Goal: Information Seeking & Learning: Compare options

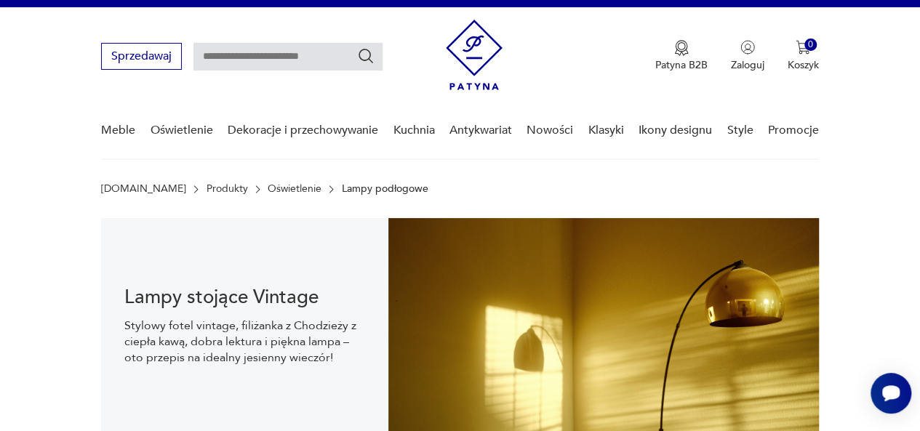
click at [307, 57] on input "text" at bounding box center [287, 57] width 189 height 28
type input "**********"
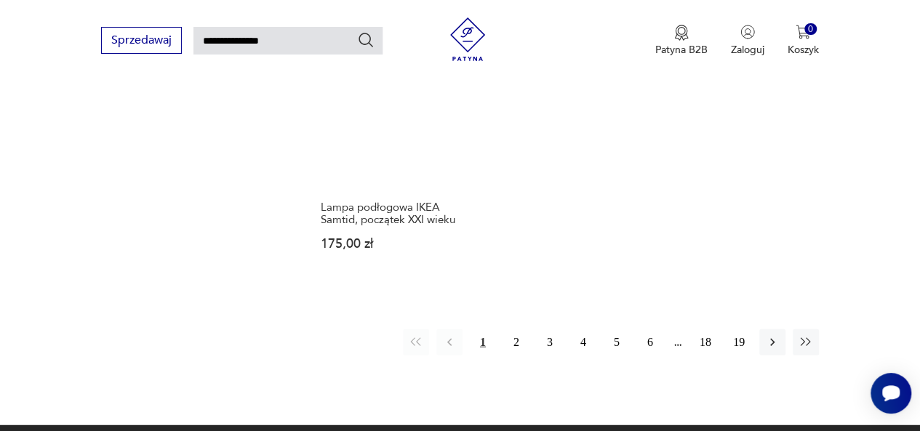
scroll to position [1691, 0]
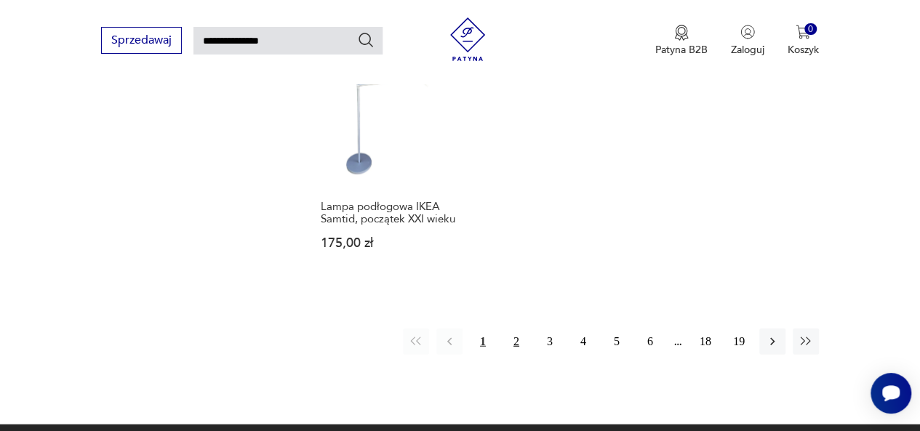
click at [515, 344] on button "2" at bounding box center [516, 342] width 26 height 26
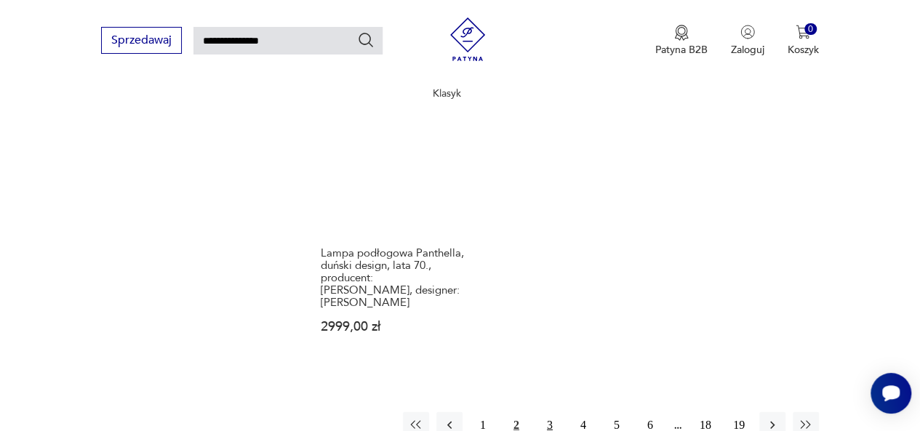
scroll to position [1741, 0]
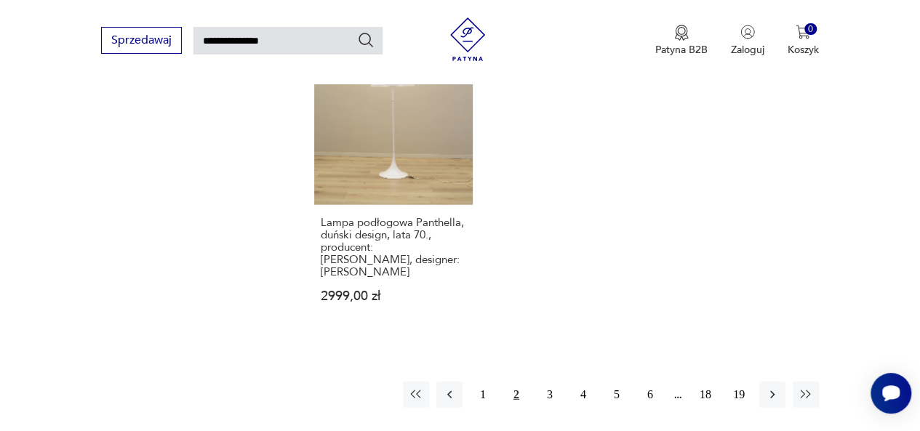
click at [516, 382] on button "2" at bounding box center [516, 395] width 26 height 26
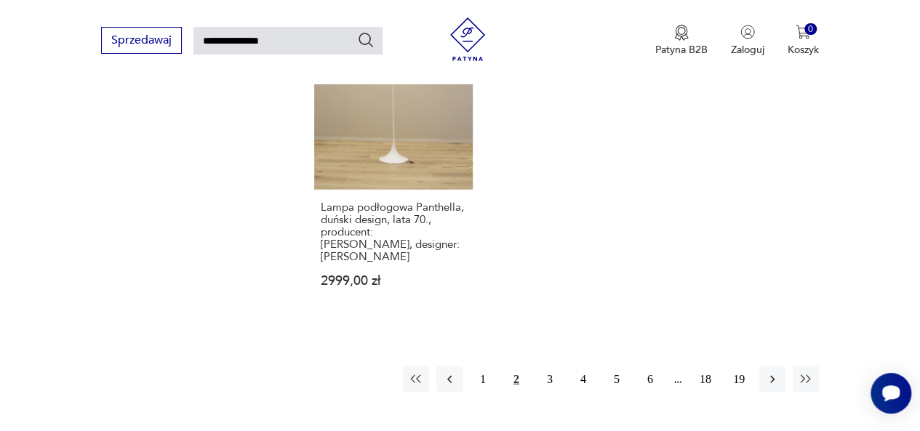
scroll to position [1757, 0]
click at [548, 366] on button "3" at bounding box center [550, 379] width 26 height 26
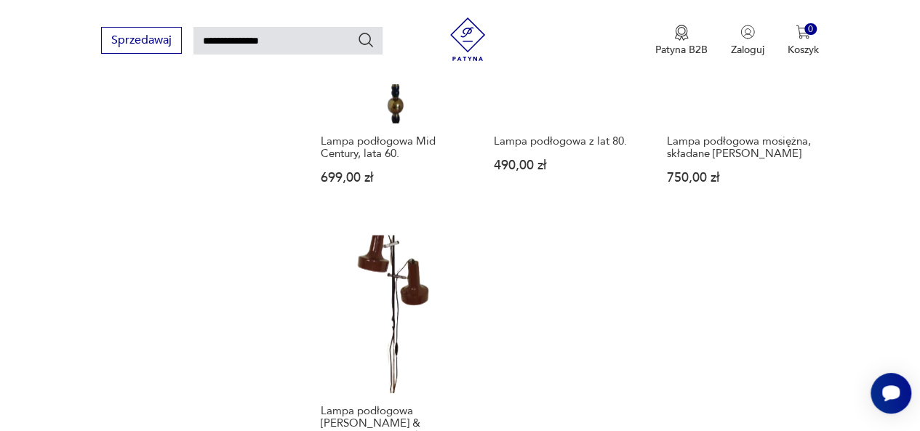
scroll to position [1767, 0]
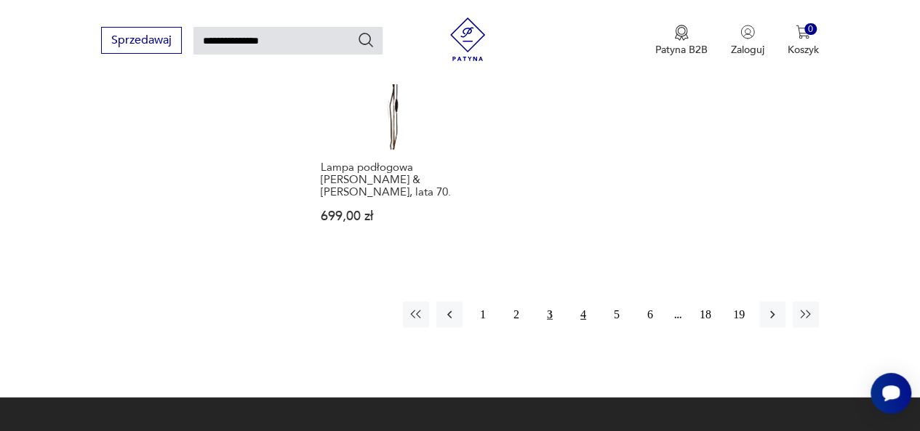
click at [582, 302] on button "4" at bounding box center [583, 315] width 26 height 26
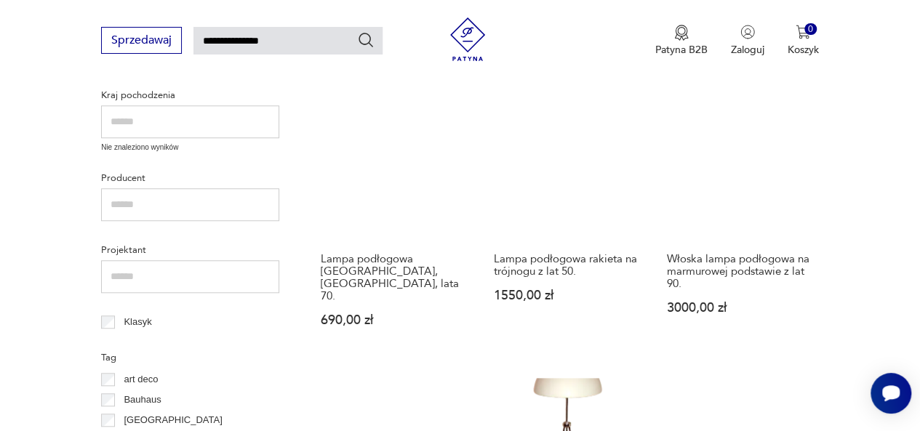
scroll to position [508, 0]
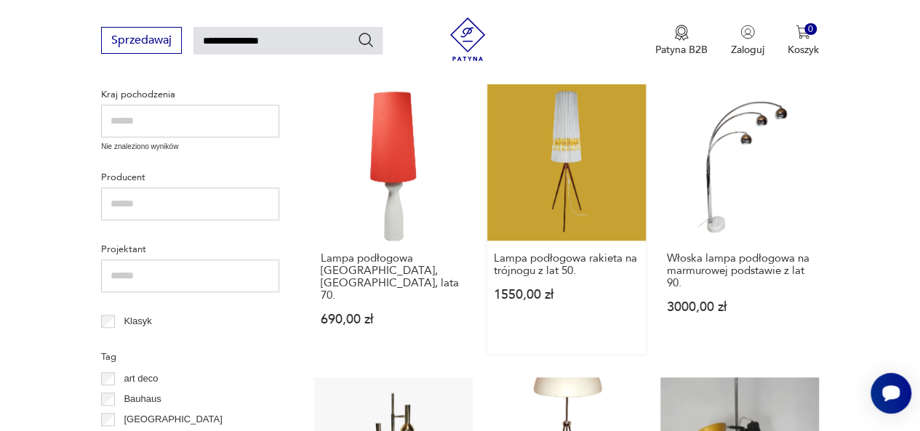
click at [560, 157] on link "Lampa podłogowa rakieta na trójnogu z lat 50. 1550,00 zł" at bounding box center [566, 218] width 159 height 272
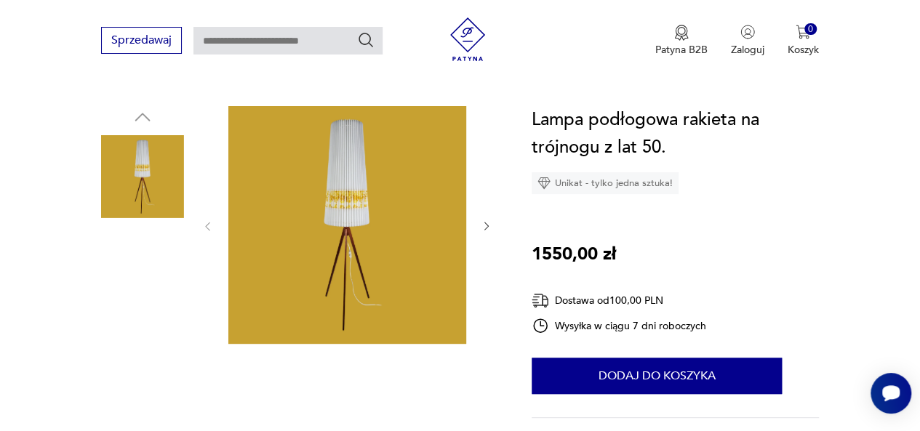
scroll to position [348, 0]
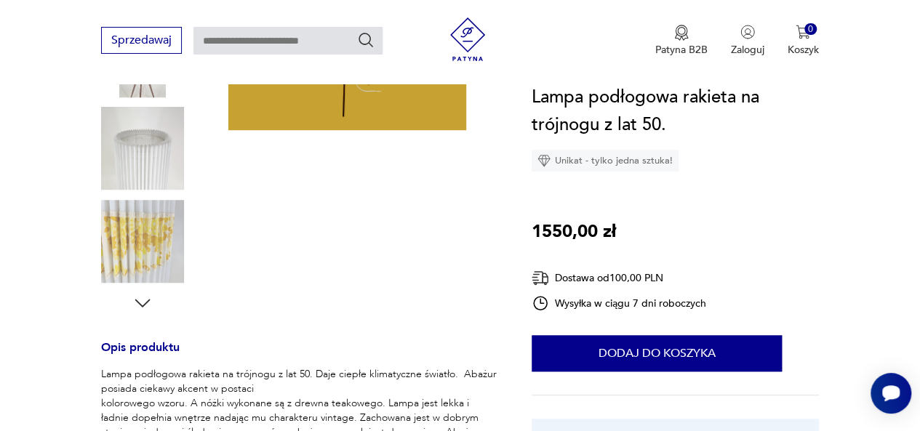
click at [143, 240] on img at bounding box center [142, 241] width 83 height 83
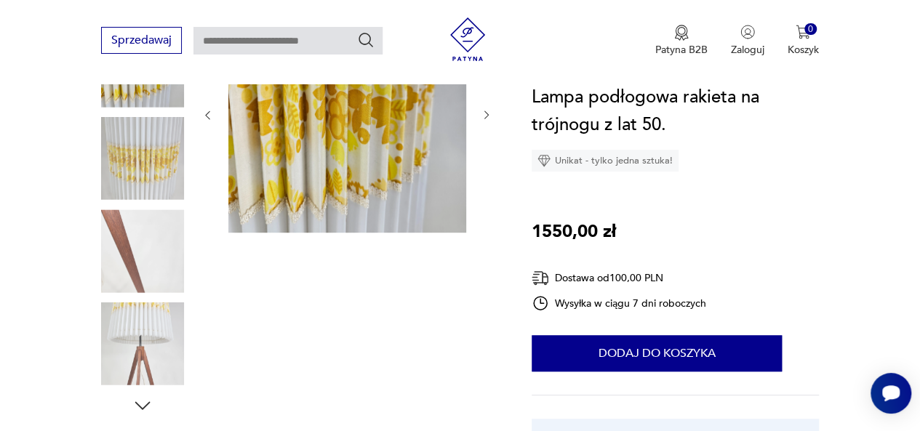
scroll to position [247, 0]
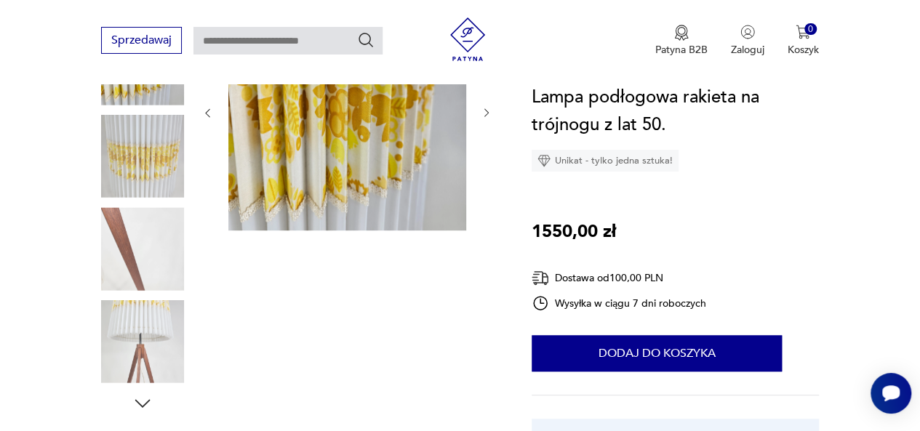
type input "**********"
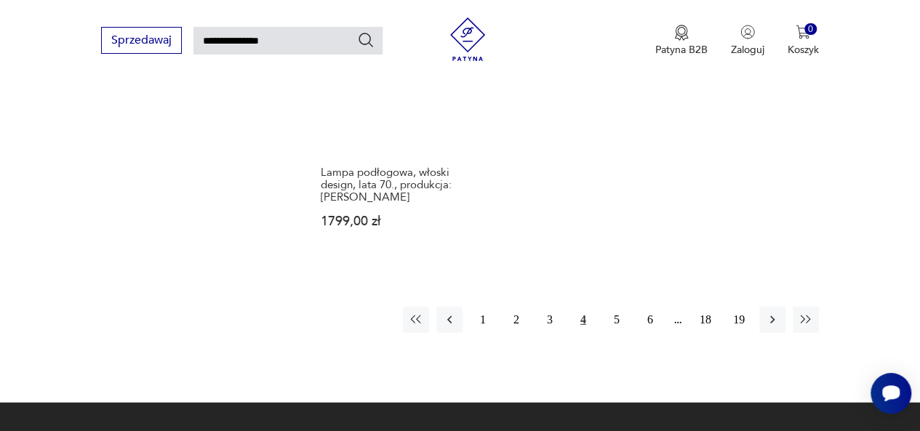
scroll to position [1738, 0]
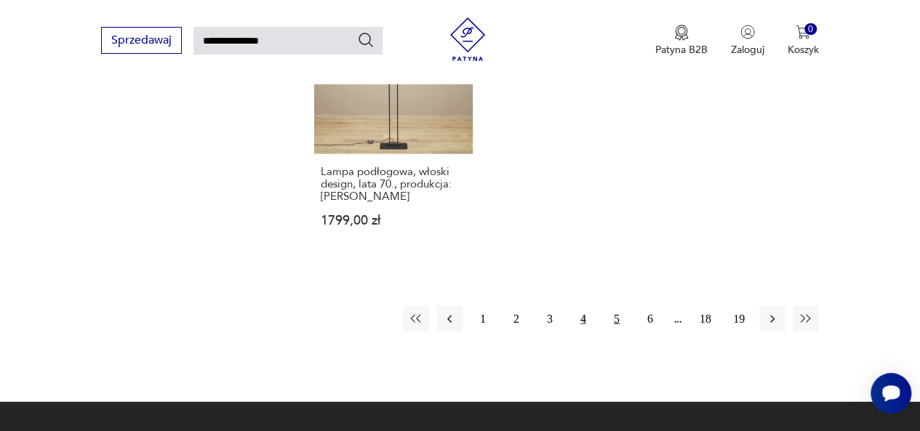
click at [616, 306] on button "5" at bounding box center [617, 319] width 26 height 26
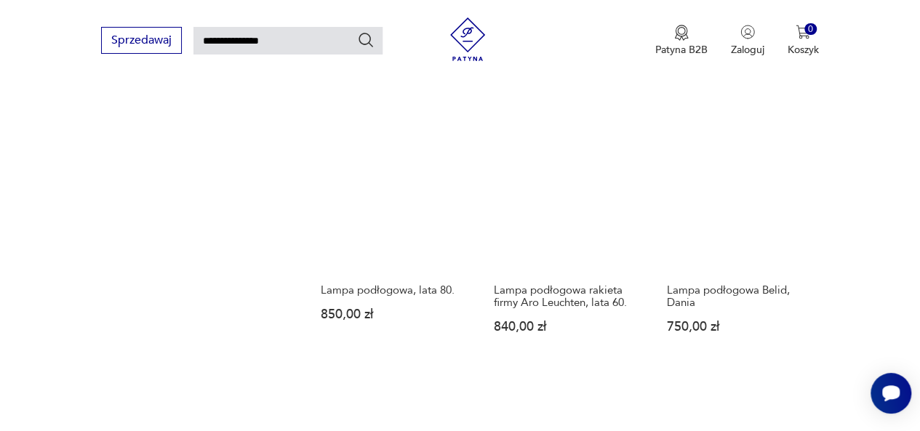
scroll to position [1344, 0]
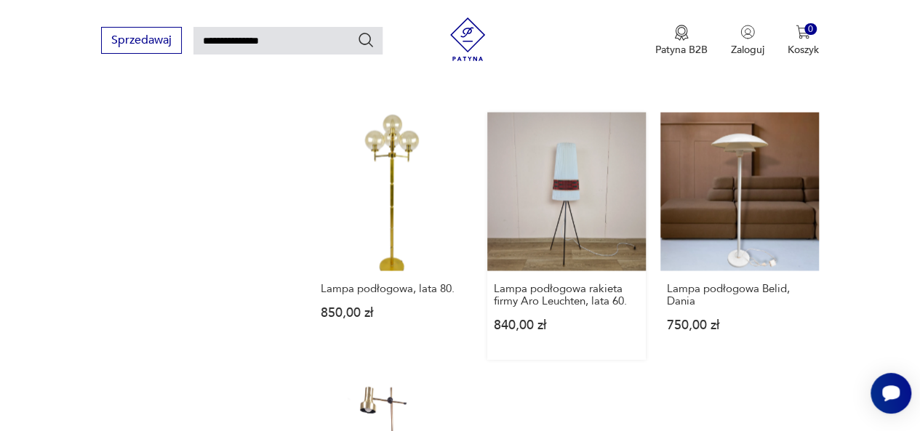
click at [569, 181] on link "Lampa podłogowa rakieta firmy Aro Leuchten, lata 60. 840,00 zł" at bounding box center [566, 235] width 159 height 247
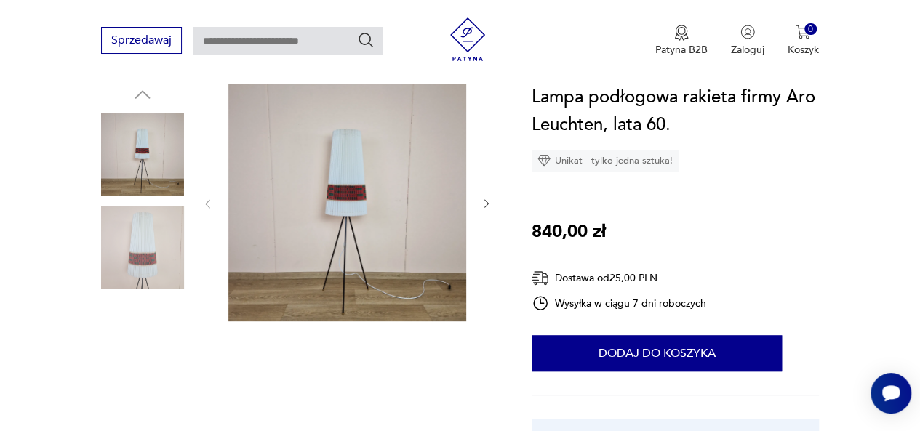
scroll to position [158, 0]
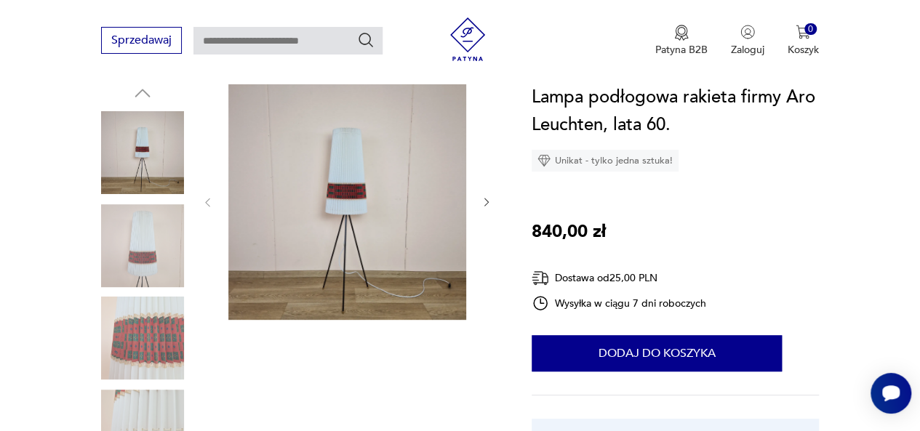
type input "**********"
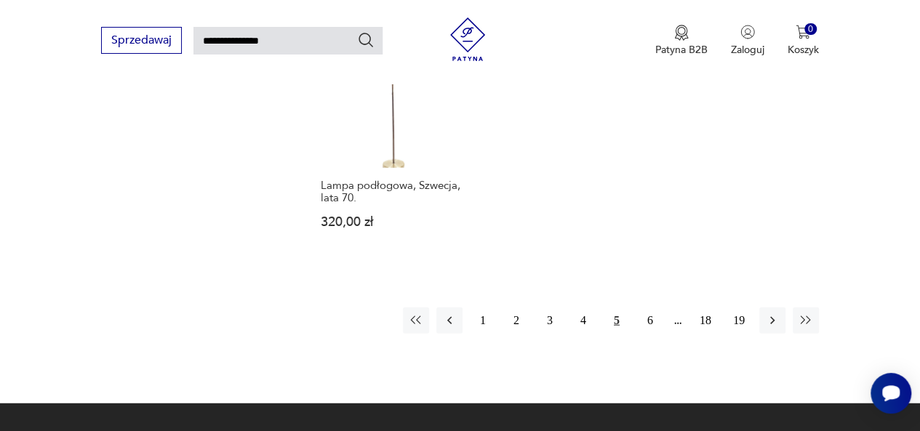
scroll to position [1717, 0]
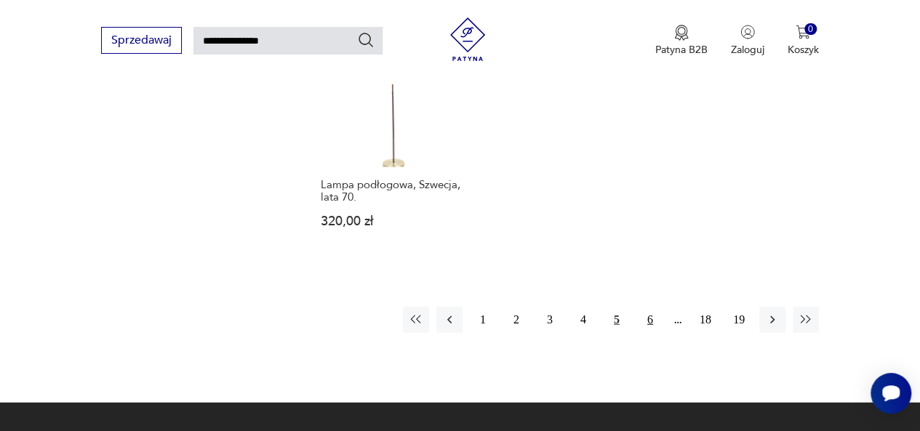
click at [650, 321] on button "6" at bounding box center [650, 320] width 26 height 26
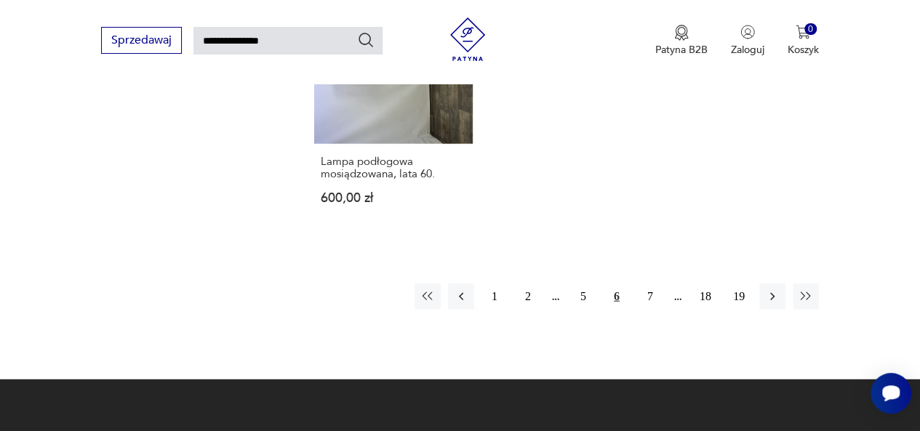
scroll to position [1832, 0]
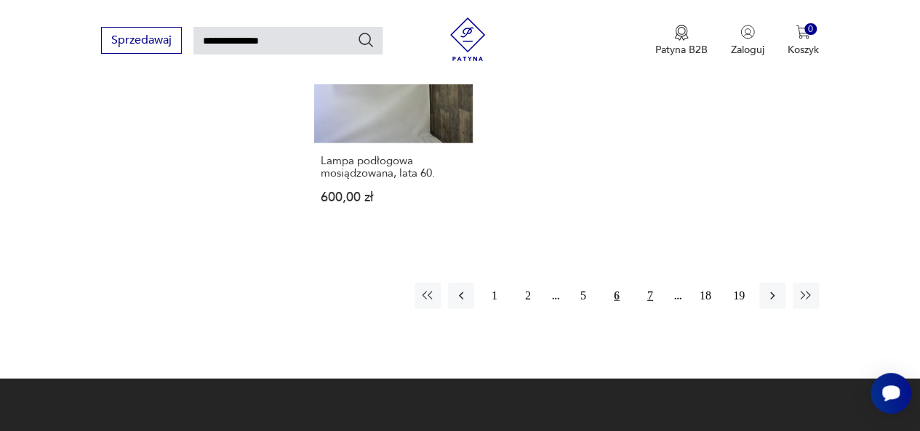
click at [649, 283] on button "7" at bounding box center [650, 296] width 26 height 26
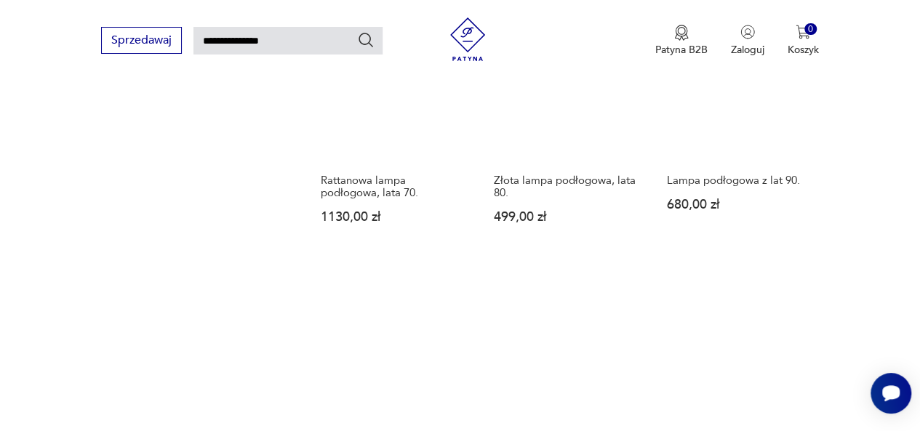
scroll to position [1622, 0]
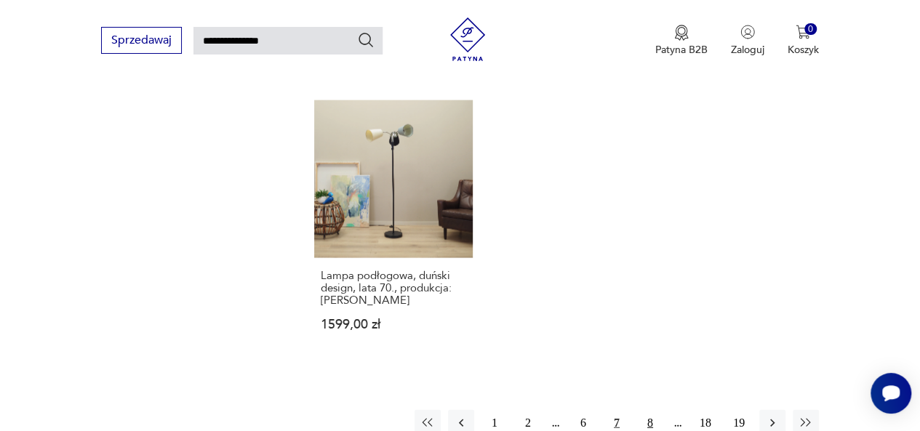
click at [649, 414] on button "8" at bounding box center [650, 423] width 26 height 26
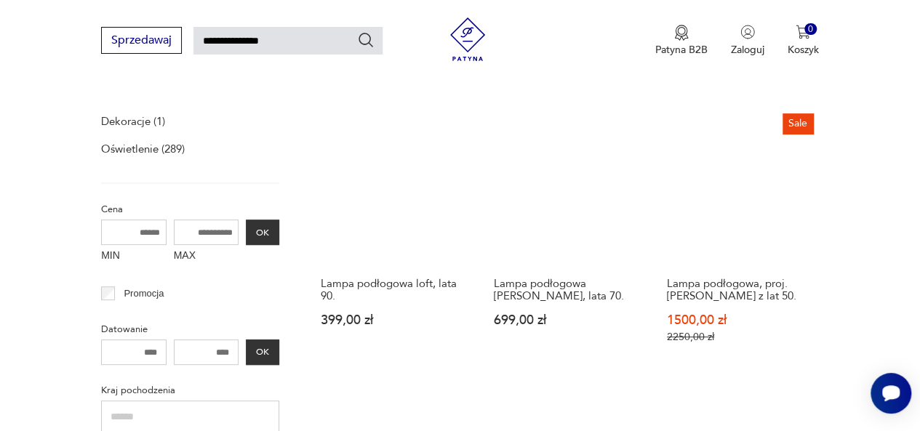
scroll to position [213, 0]
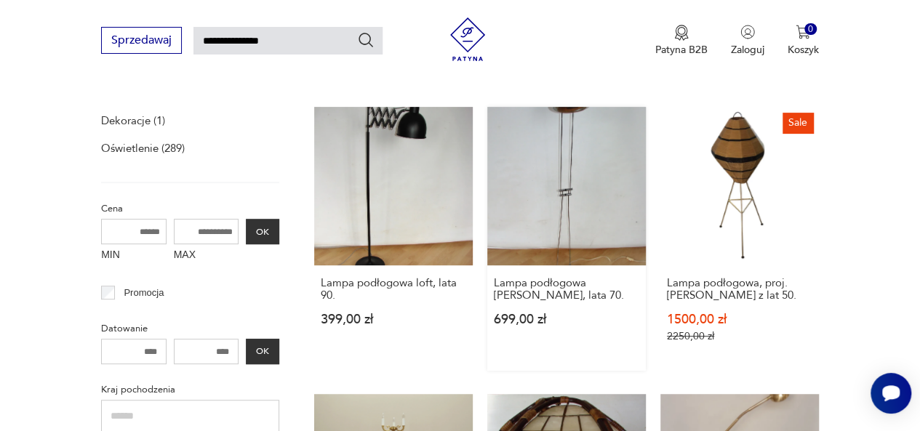
click at [544, 190] on link "Lampa podłogowa Axel Meise Licht, lata 70. 699,00 zł" at bounding box center [566, 239] width 159 height 264
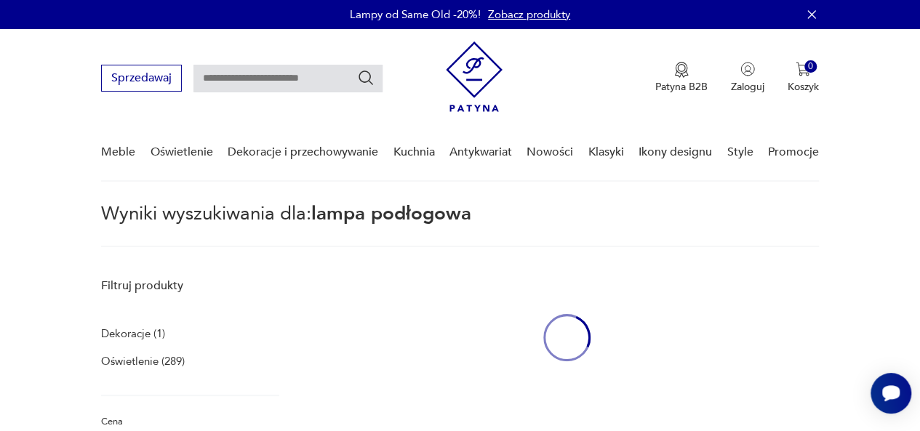
type input "**********"
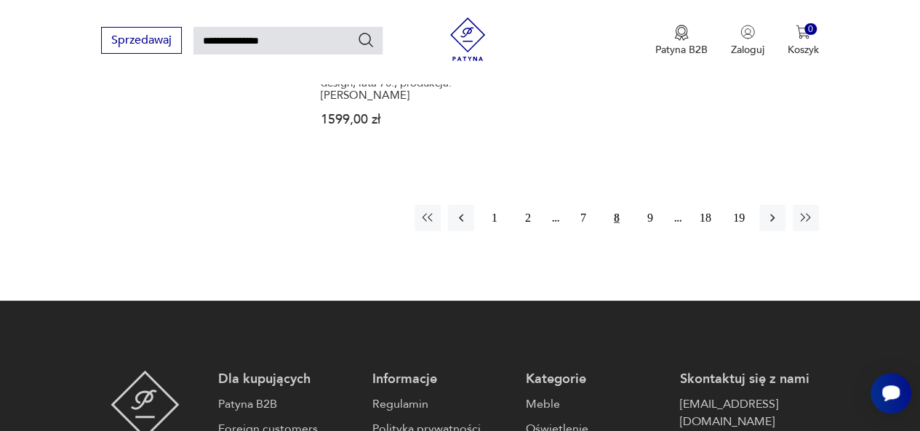
scroll to position [1819, 0]
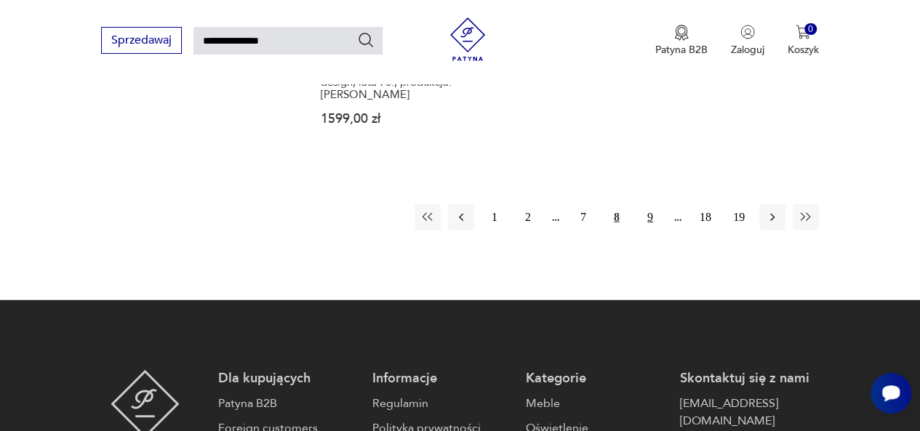
click at [649, 217] on button "9" at bounding box center [650, 217] width 26 height 26
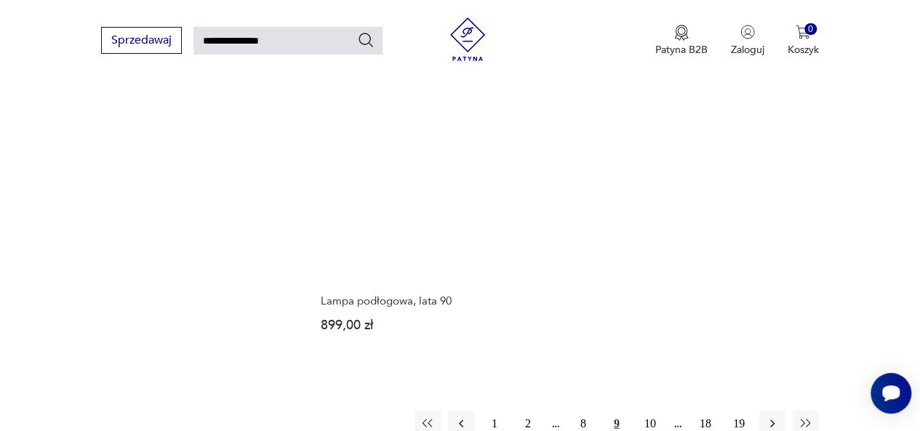
scroll to position [1638, 0]
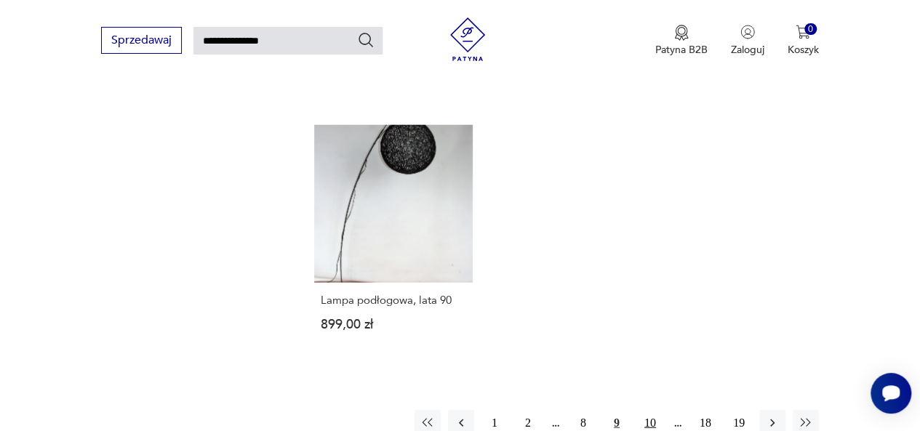
click at [654, 410] on button "10" at bounding box center [650, 423] width 26 height 26
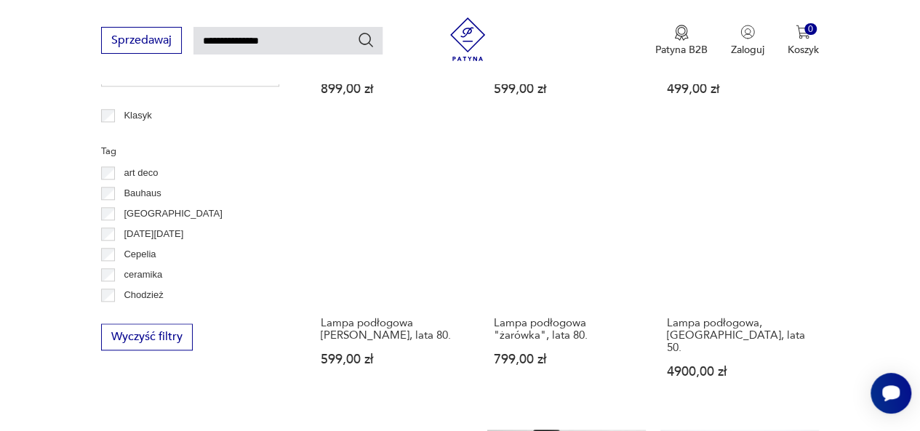
scroll to position [743, 0]
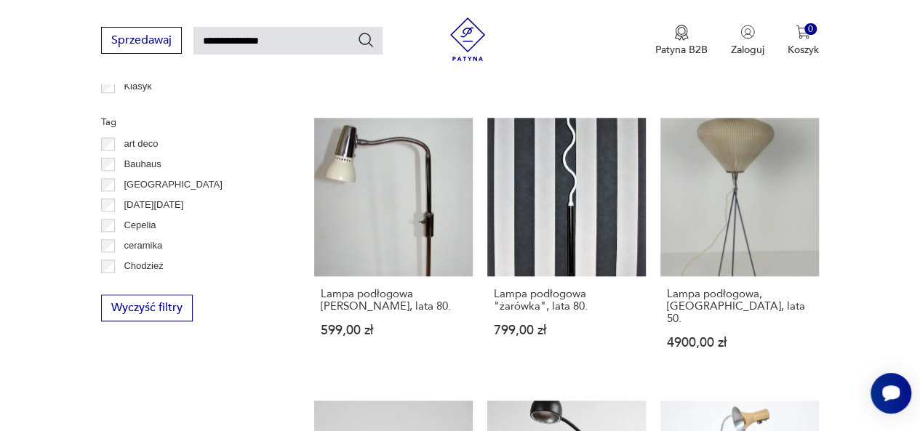
click at [654, 397] on div "Duńska lampa podłogowa, lata 70. 599,00 zł Lampa podłogowa, lata 70. 399,00 zł …" at bounding box center [566, 395] width 505 height 1636
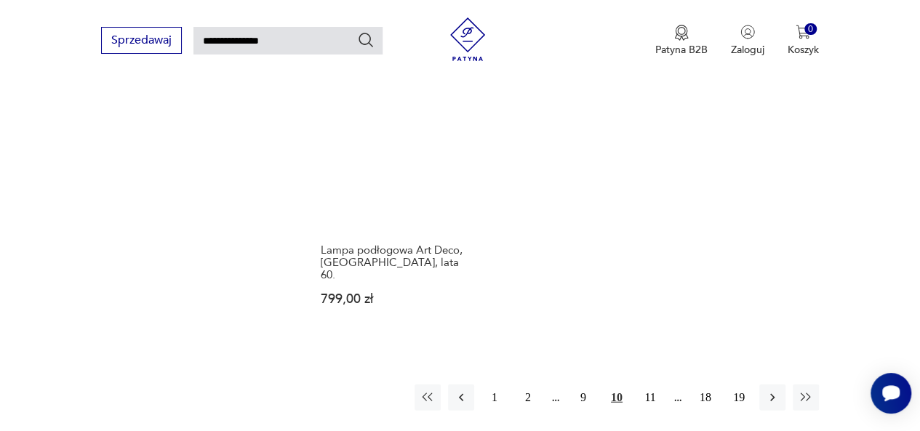
scroll to position [1623, 0]
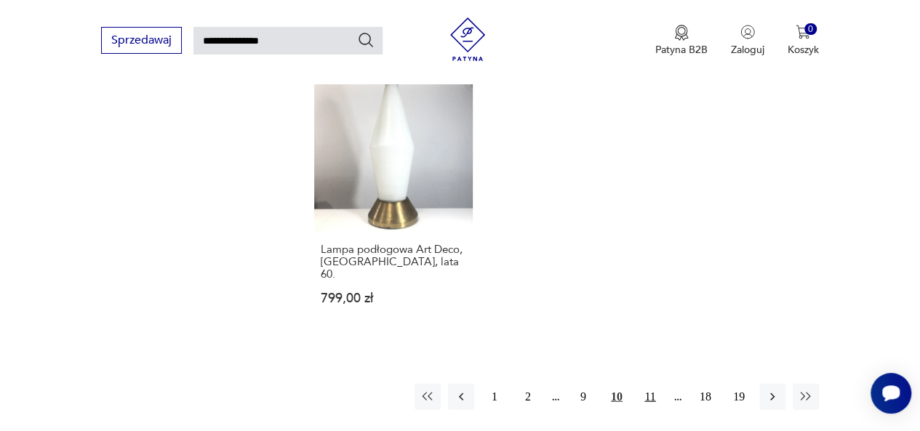
click at [650, 384] on button "11" at bounding box center [650, 397] width 26 height 26
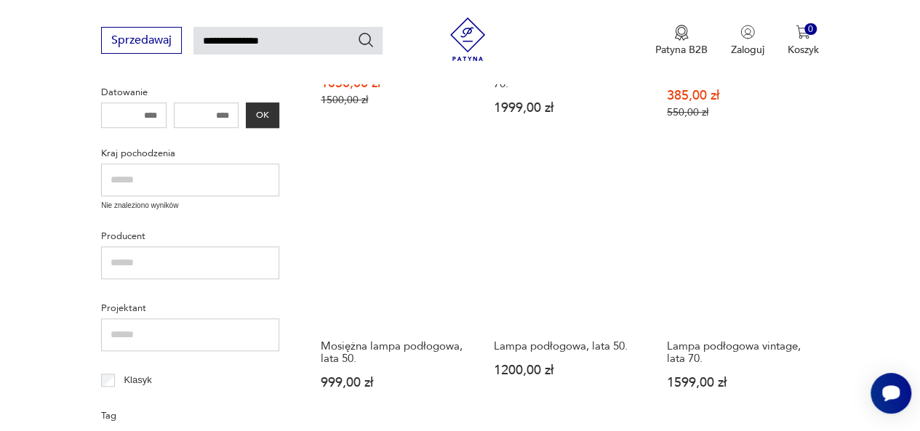
scroll to position [460, 0]
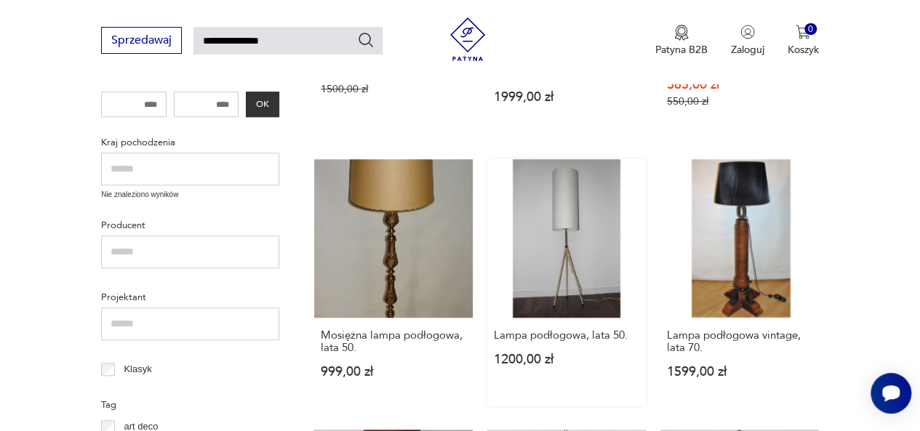
click at [560, 191] on link "Lampa podłogowa, lata 50. 1200,00 zł" at bounding box center [566, 282] width 159 height 247
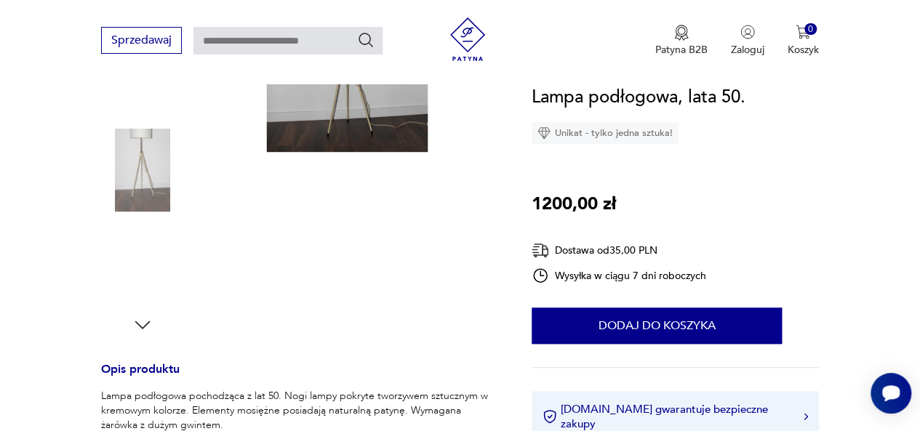
scroll to position [334, 0]
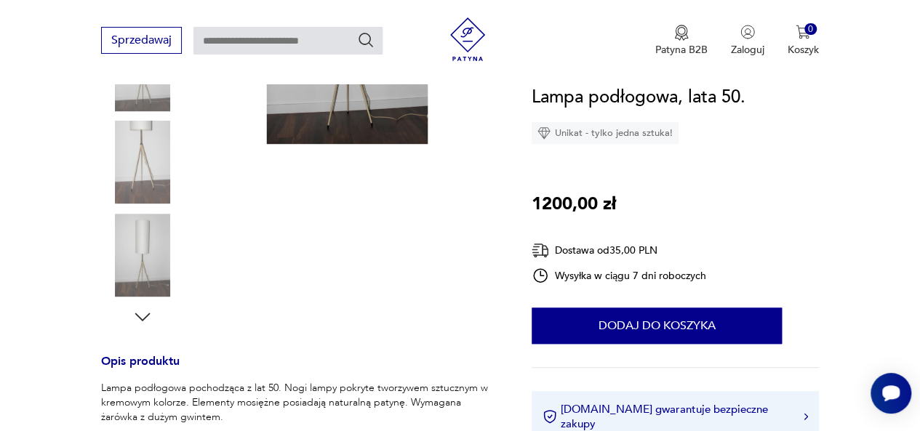
click at [142, 316] on icon "button" at bounding box center [143, 317] width 22 height 22
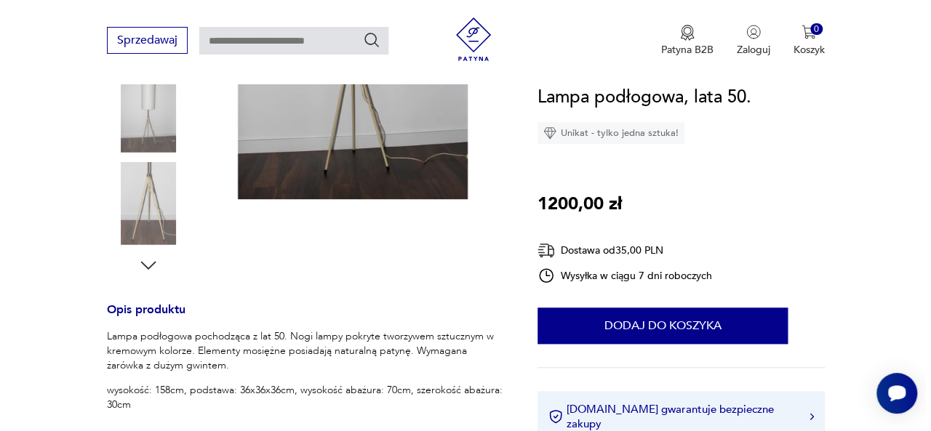
scroll to position [388, 0]
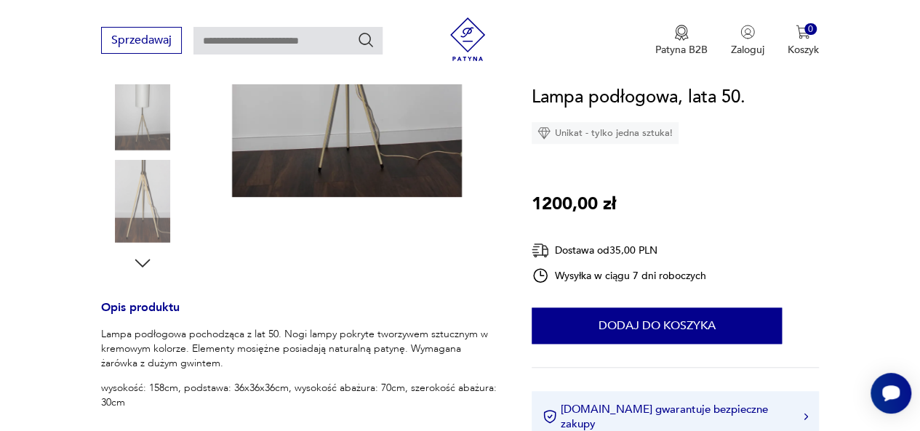
click at [142, 316] on h3 "Opis produktu" at bounding box center [299, 315] width 396 height 24
click at [340, 117] on img at bounding box center [347, 24] width 238 height 345
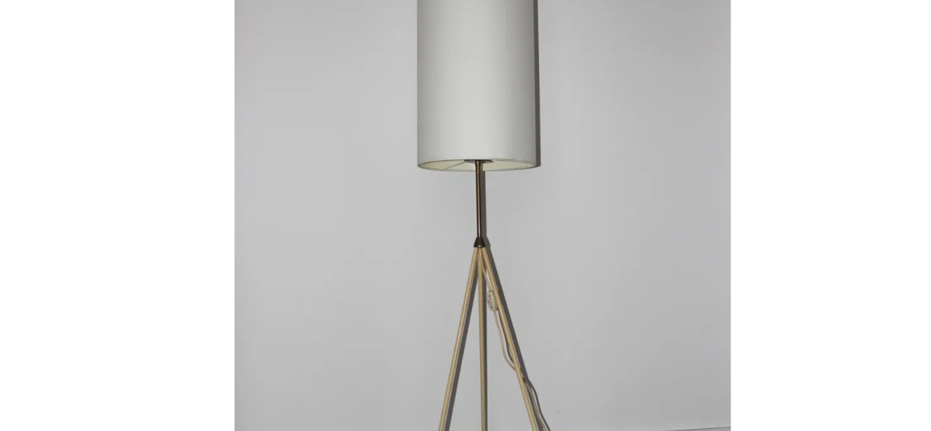
type input "**********"
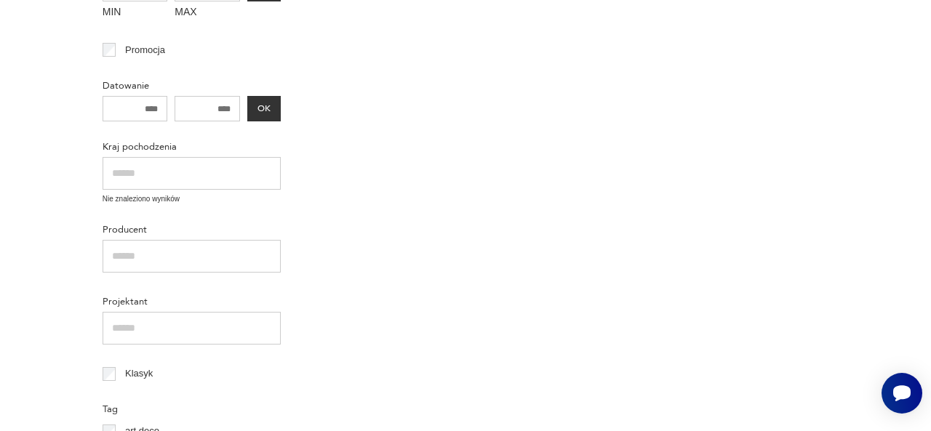
scroll to position [460, 0]
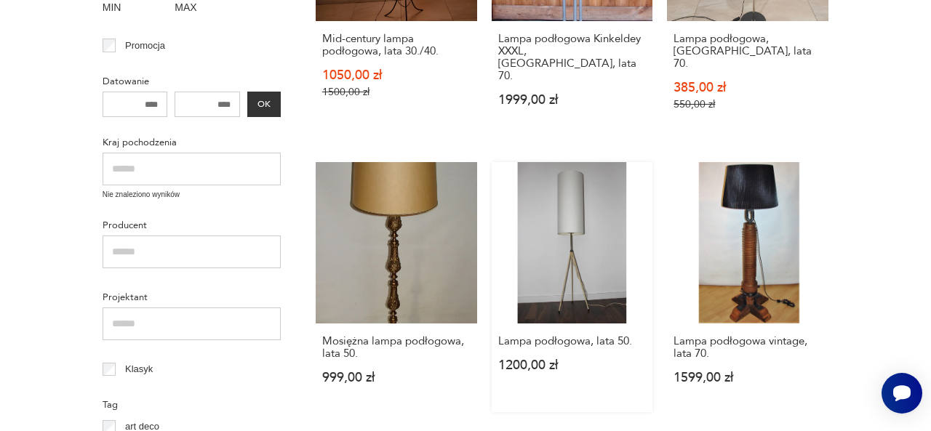
click at [589, 202] on link "Lampa podłogowa, lata 50. 1200,00 zł" at bounding box center [572, 287] width 161 height 250
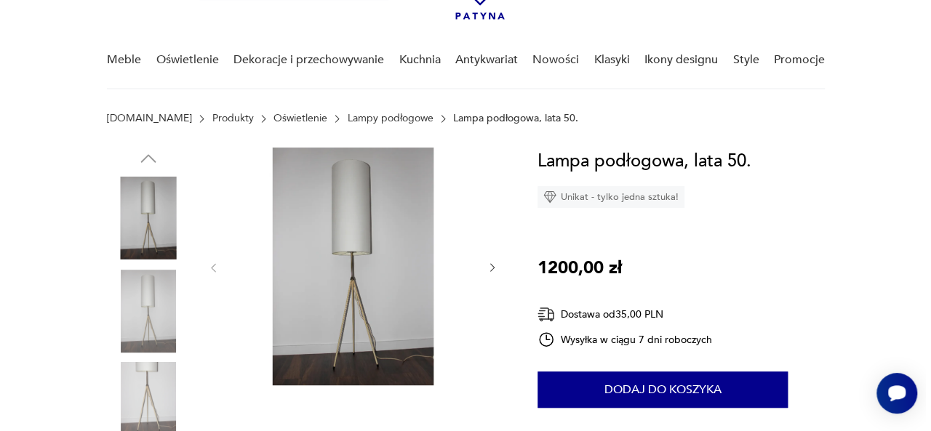
scroll to position [127, 0]
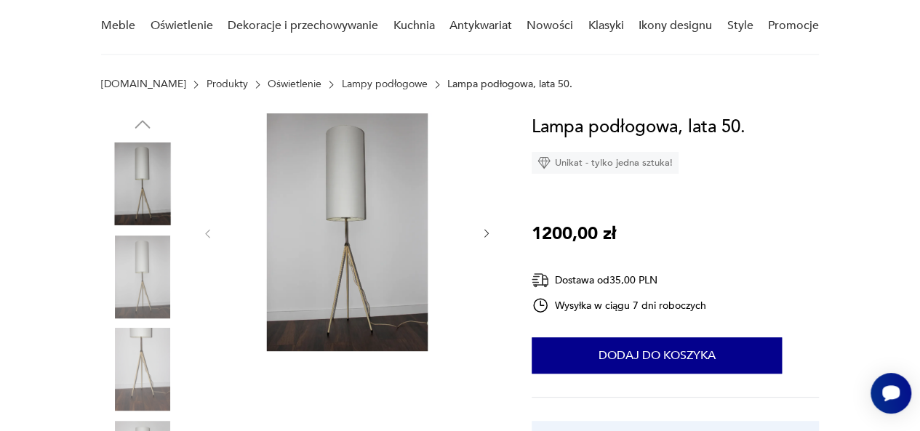
click at [310, 242] on img at bounding box center [347, 232] width 238 height 238
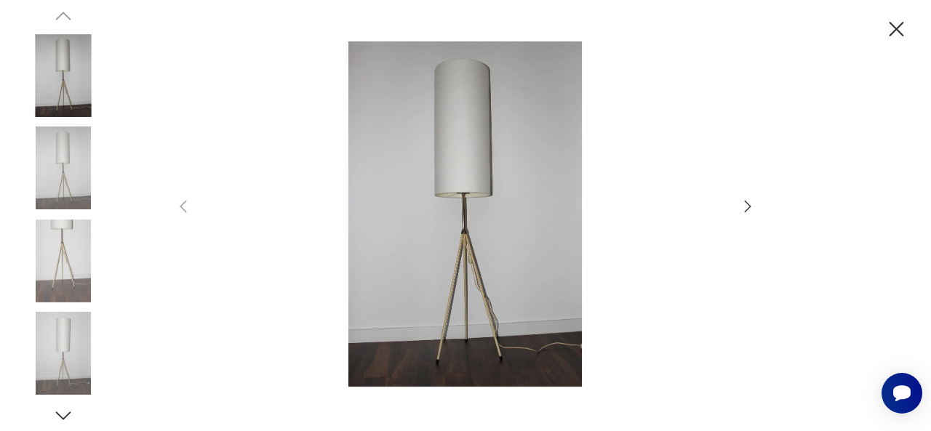
type input "**********"
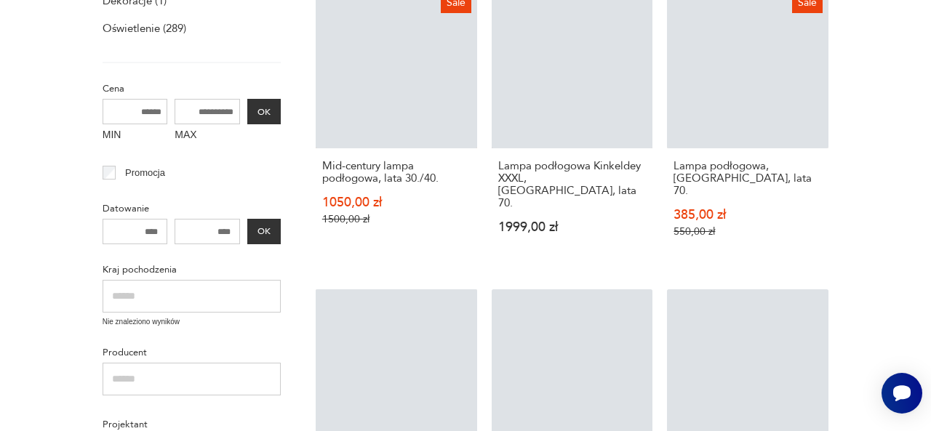
scroll to position [460, 0]
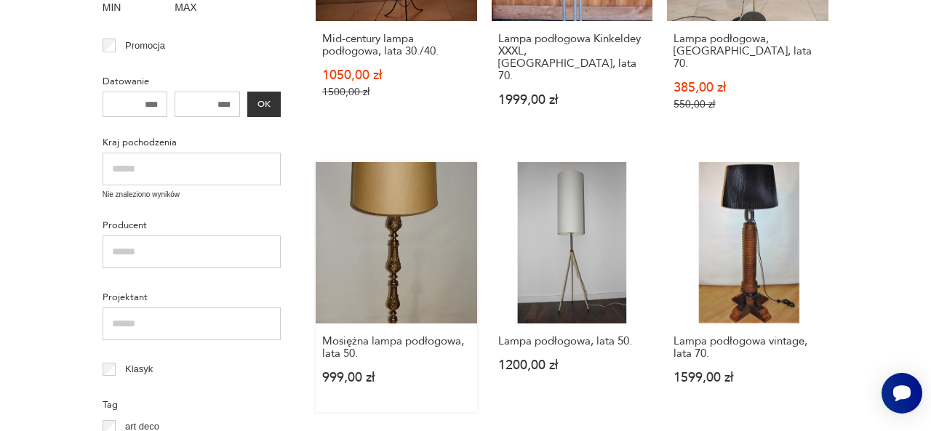
click at [449, 388] on div "Mosiężna lampa podłogowa, lata 50. 999,00 zł" at bounding box center [396, 368] width 161 height 89
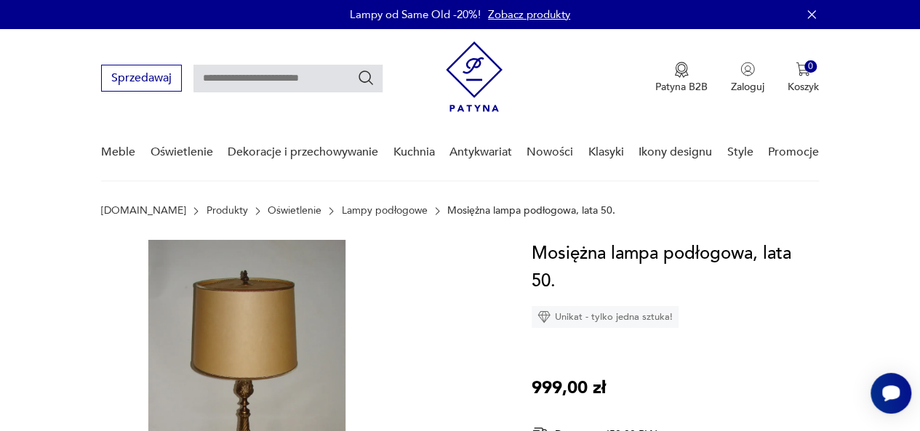
type input "**********"
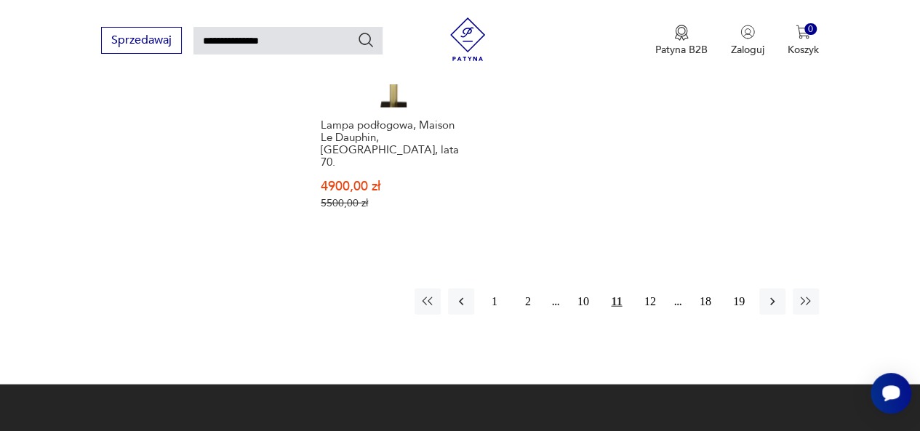
scroll to position [1755, 0]
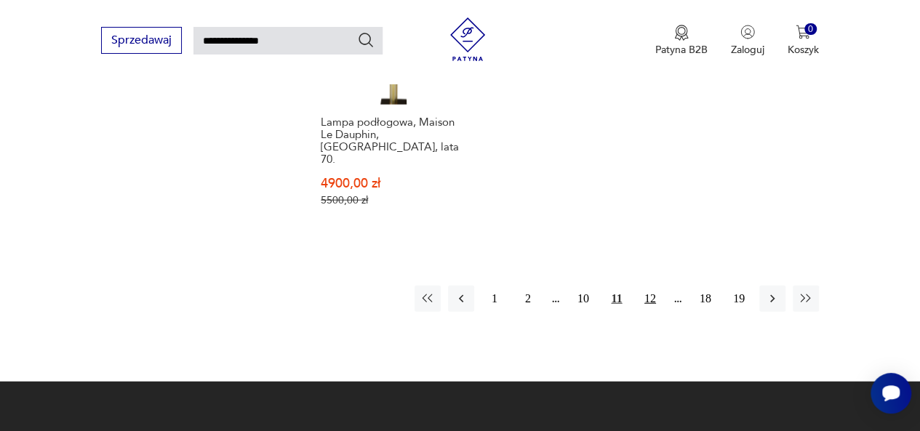
click at [649, 286] on button "12" at bounding box center [650, 299] width 26 height 26
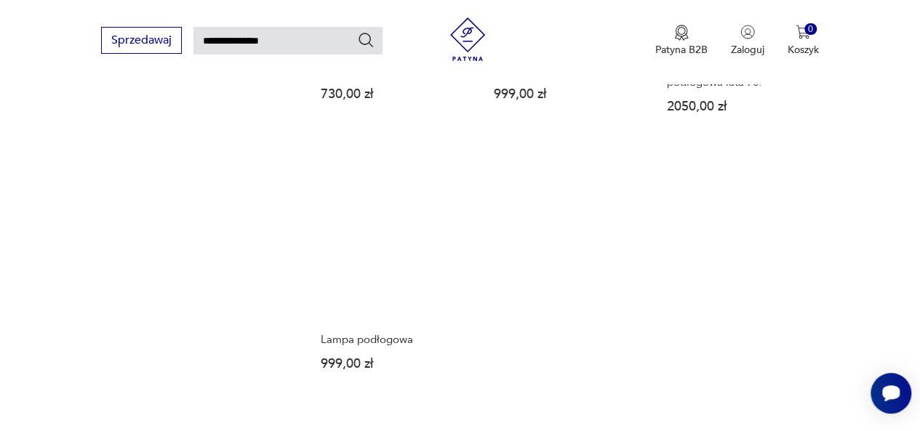
scroll to position [1750, 0]
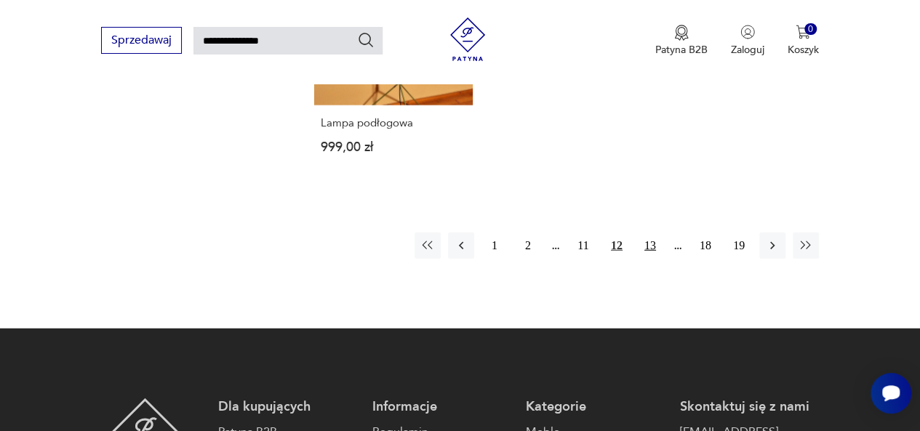
click at [649, 233] on button "13" at bounding box center [650, 246] width 26 height 26
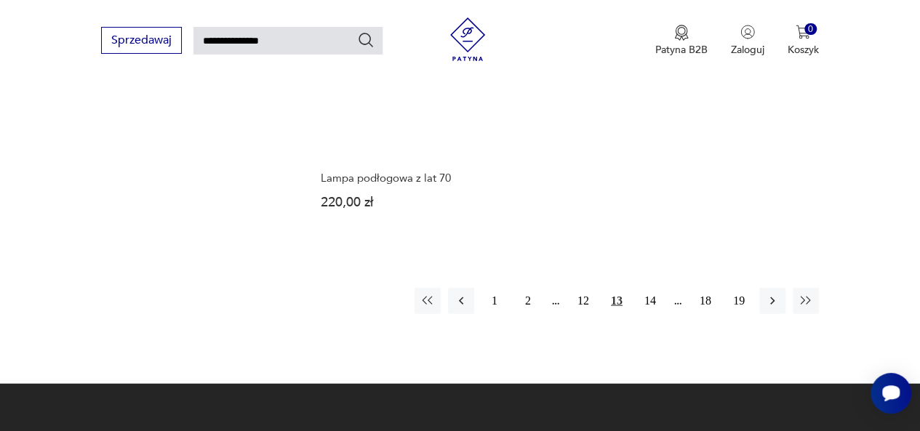
scroll to position [1683, 0]
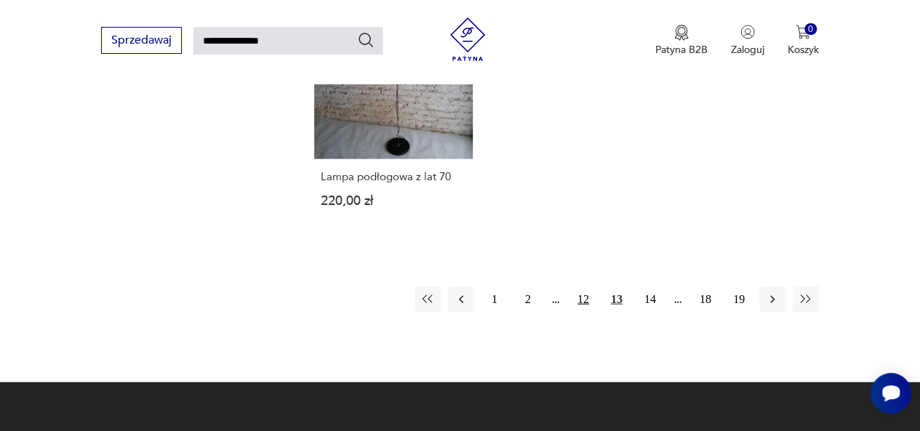
click at [580, 294] on button "12" at bounding box center [583, 300] width 26 height 26
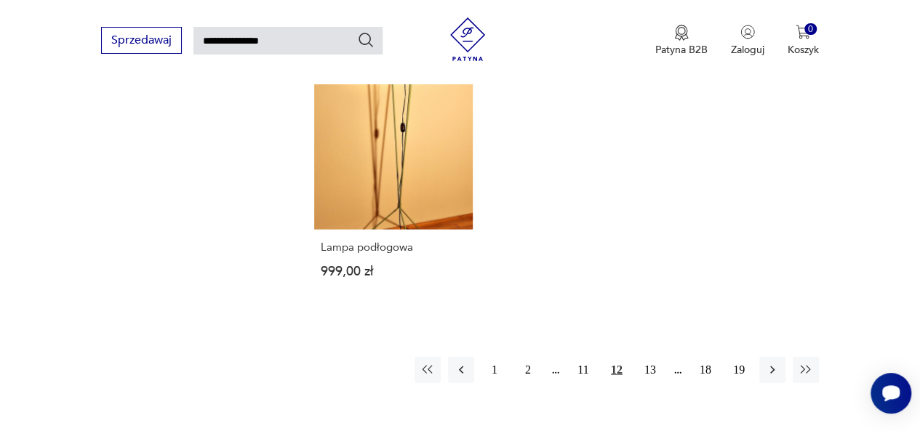
scroll to position [1640, 0]
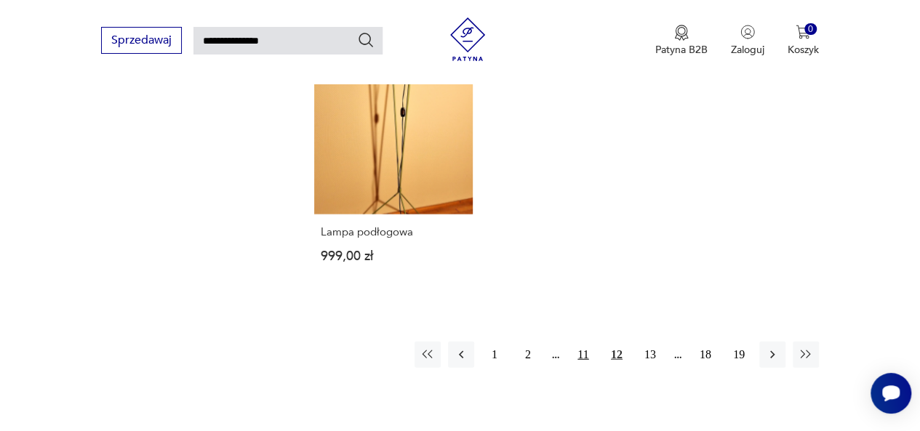
click at [582, 342] on button "11" at bounding box center [583, 355] width 26 height 26
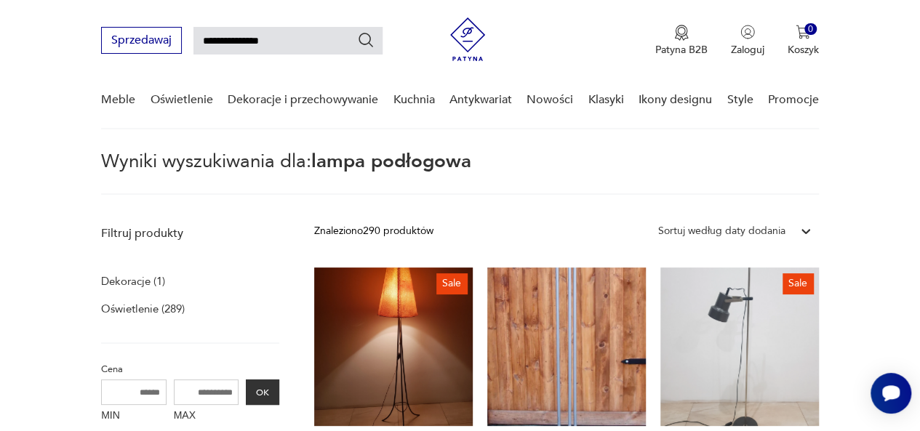
scroll to position [456, 0]
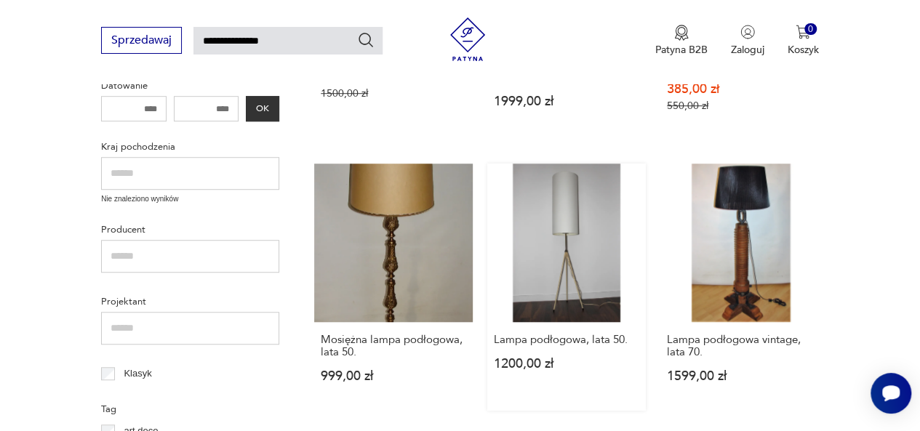
click at [558, 238] on link "Lampa podłogowa, lata 50. 1200,00 zł" at bounding box center [566, 287] width 159 height 247
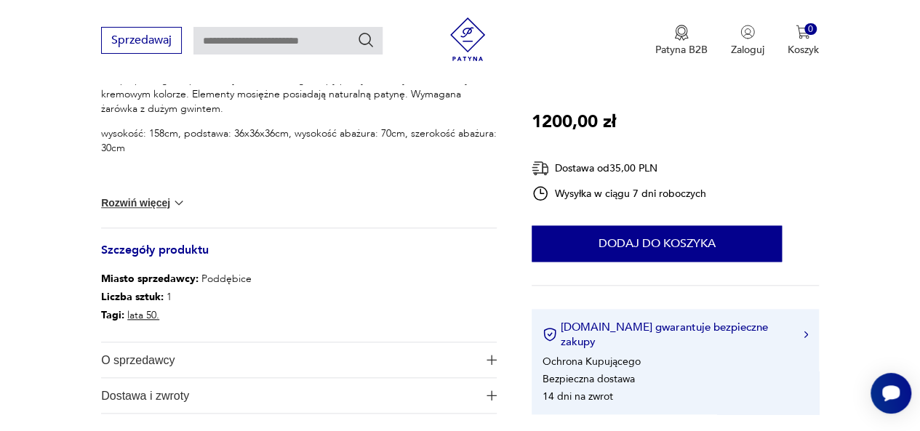
scroll to position [643, 0]
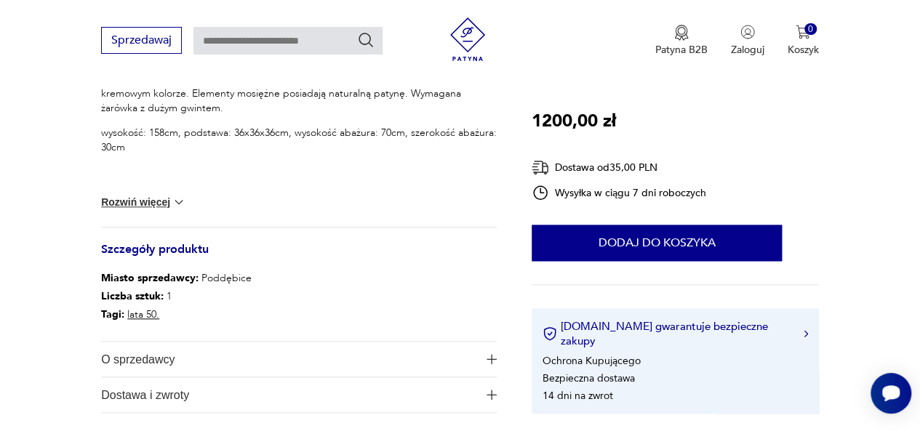
click at [179, 200] on img at bounding box center [179, 202] width 15 height 15
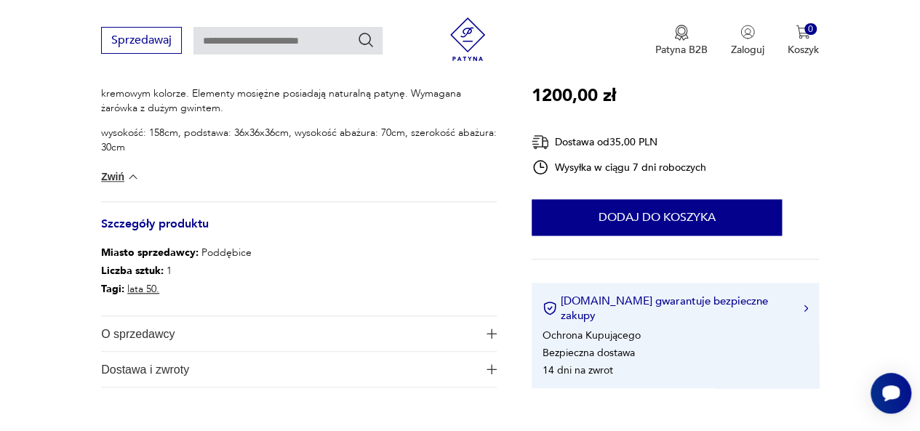
click at [261, 366] on span "Dostawa i zwroty" at bounding box center [289, 369] width 376 height 35
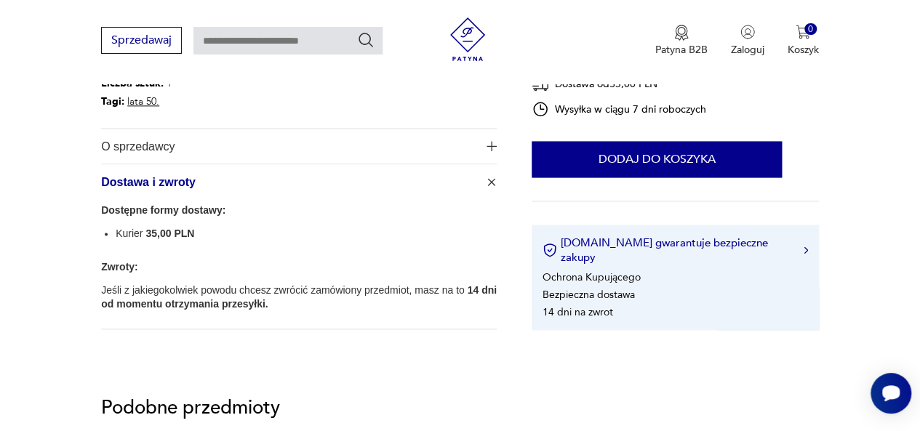
scroll to position [784, 0]
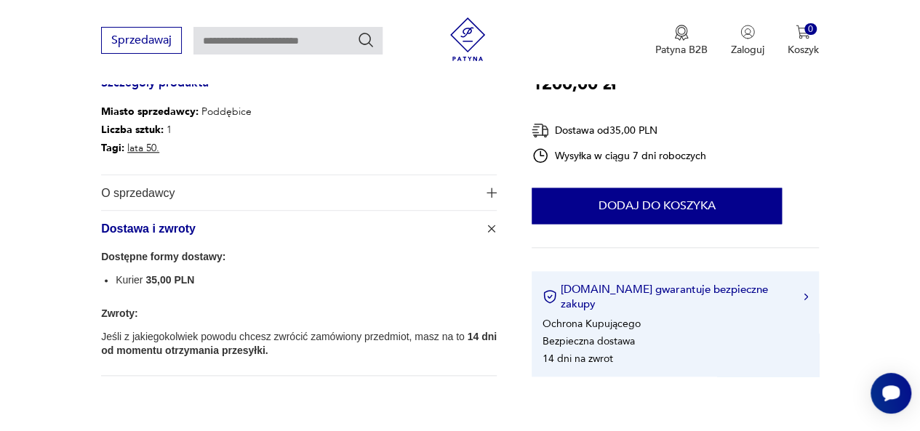
click at [426, 179] on span "O sprzedawcy" at bounding box center [289, 192] width 376 height 35
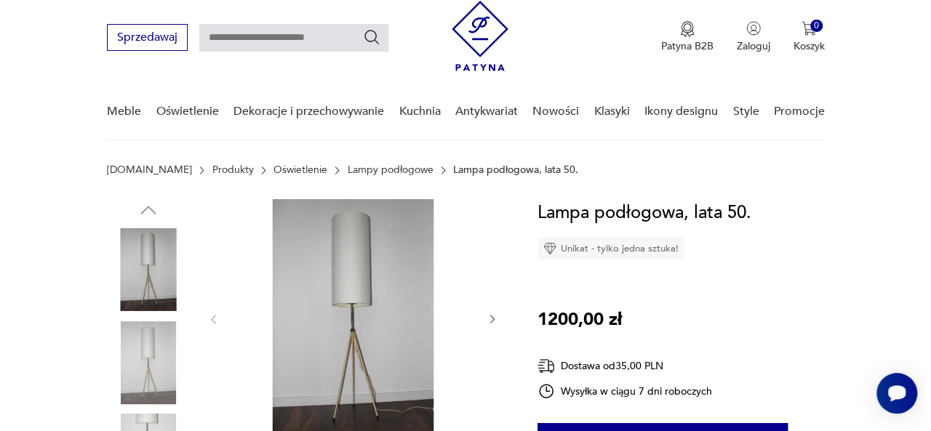
scroll to position [39, 0]
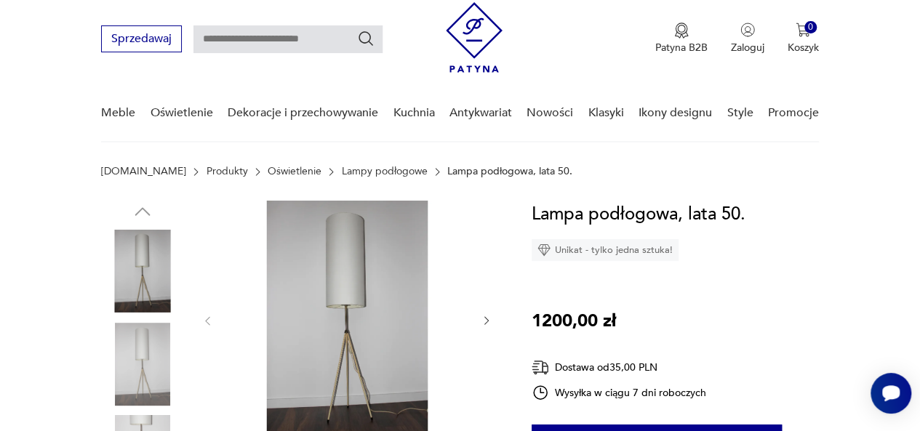
click at [380, 279] on img at bounding box center [347, 320] width 238 height 238
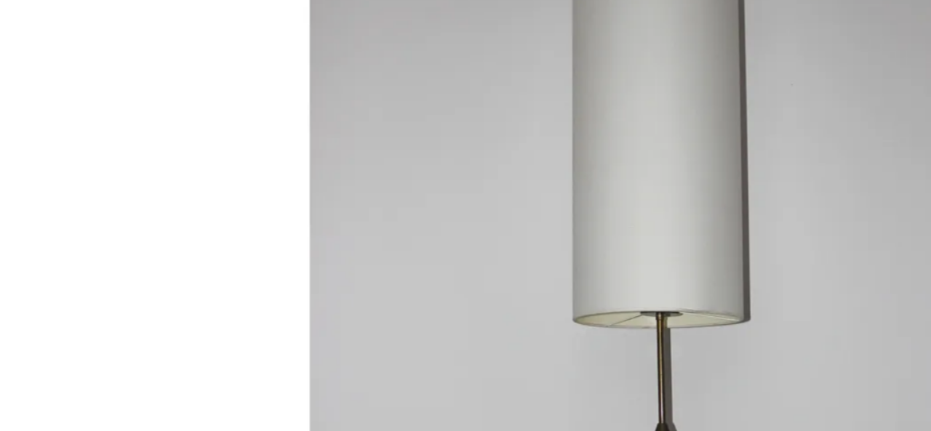
type input "**********"
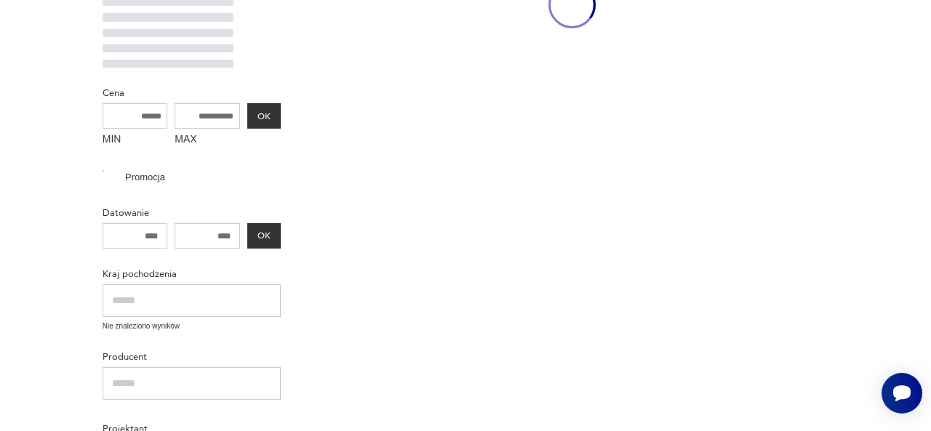
scroll to position [455, 0]
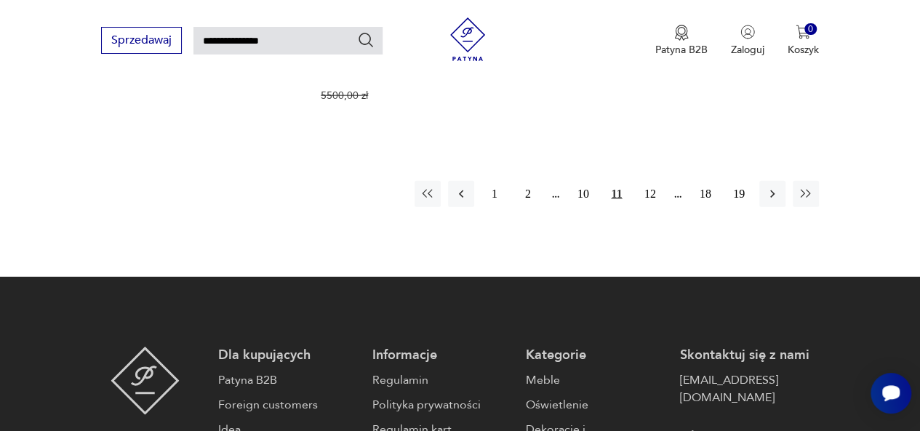
scroll to position [1860, 0]
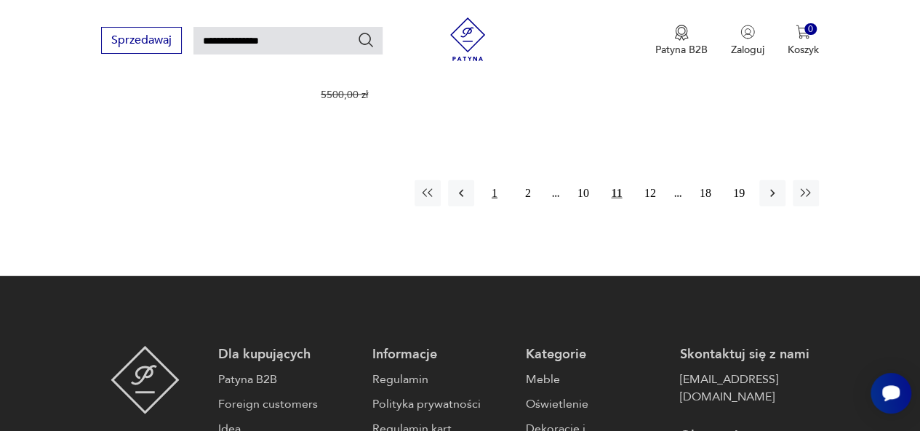
click at [492, 180] on button "1" at bounding box center [494, 193] width 26 height 26
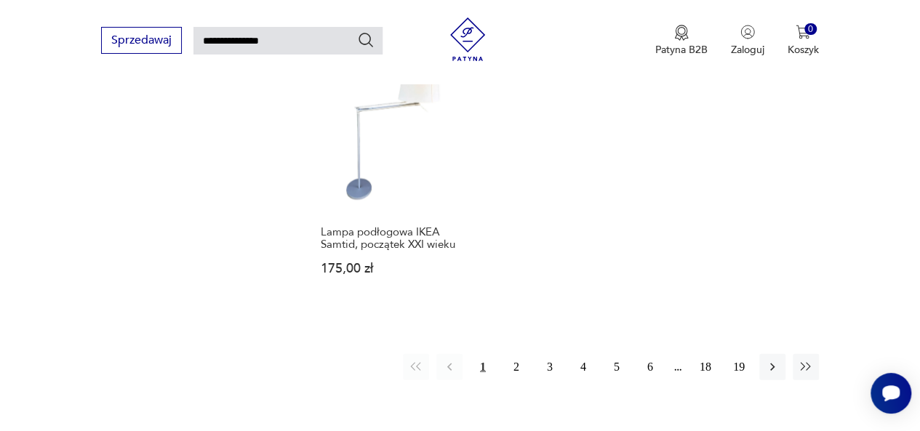
scroll to position [1664, 0]
click at [518, 364] on button "2" at bounding box center [516, 368] width 26 height 26
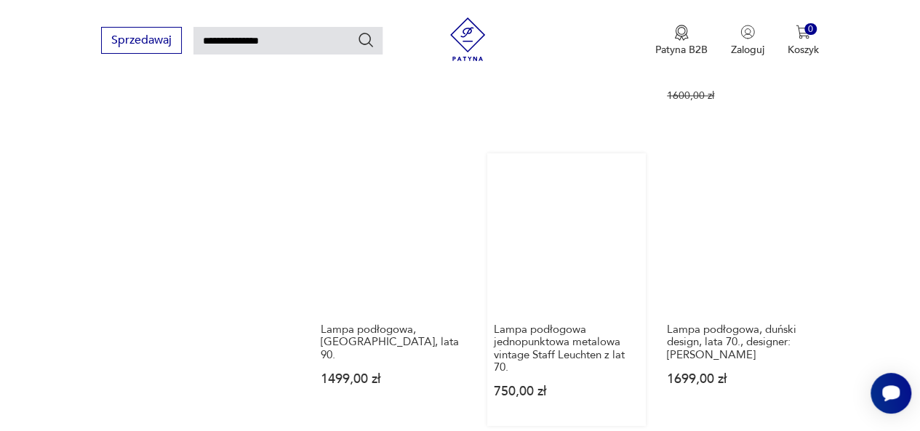
scroll to position [1031, 0]
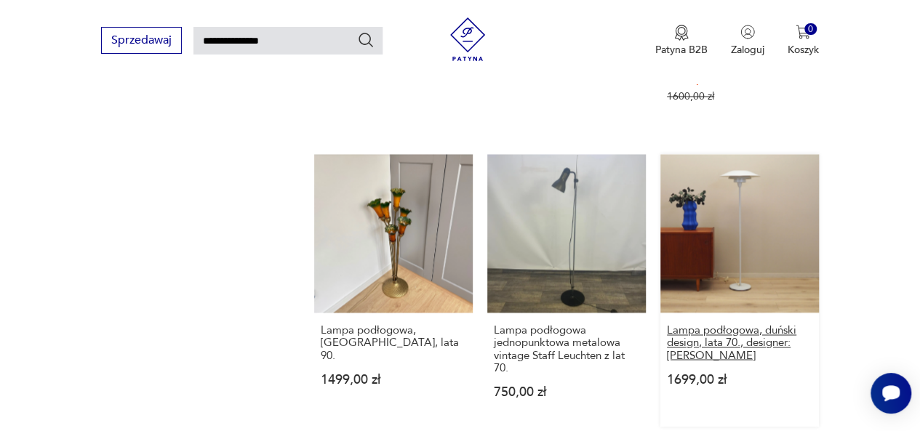
click at [729, 343] on h3 "Lampa podłogowa, duński design, lata 70., designer: Sophus Frandsen" at bounding box center [739, 342] width 145 height 37
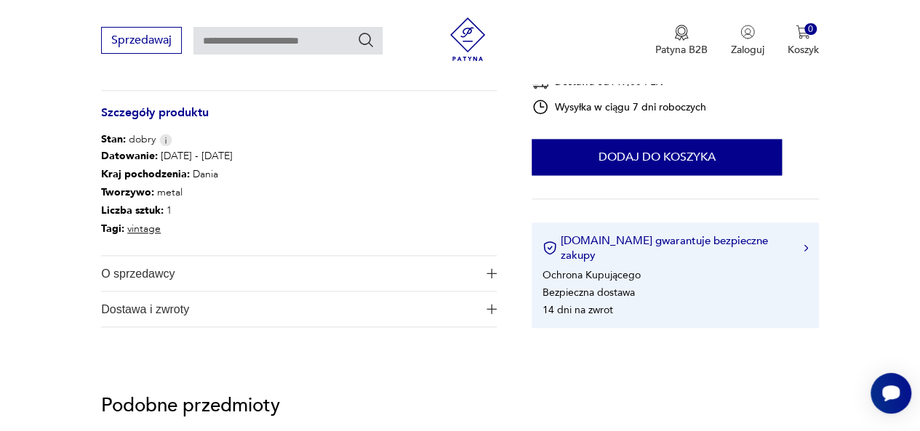
scroll to position [730, 0]
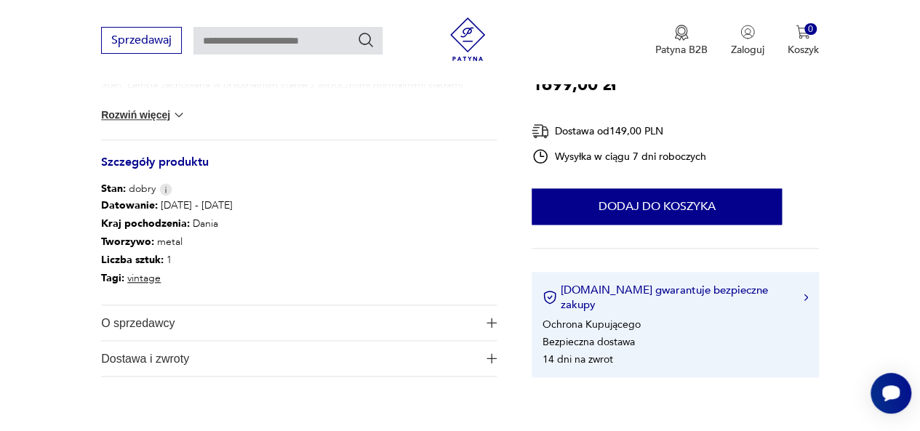
click at [176, 119] on img at bounding box center [179, 115] width 15 height 15
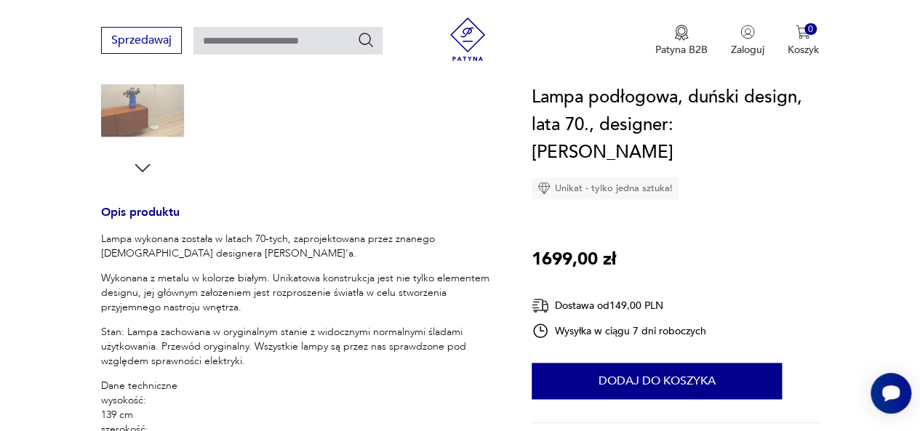
scroll to position [484, 0]
